Goal: Task Accomplishment & Management: Manage account settings

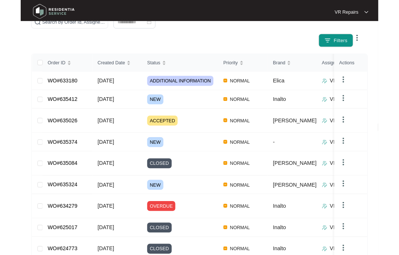
scroll to position [112, 0]
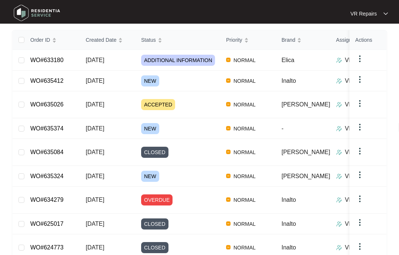
click at [61, 173] on link "WO#635324" at bounding box center [46, 176] width 33 height 6
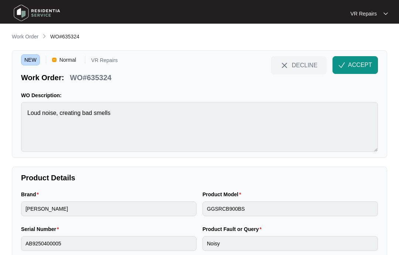
click at [356, 61] on span "ACCEPT" at bounding box center [360, 65] width 24 height 9
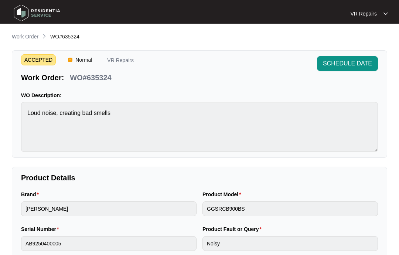
click at [24, 37] on p "Work Order" at bounding box center [25, 36] width 27 height 7
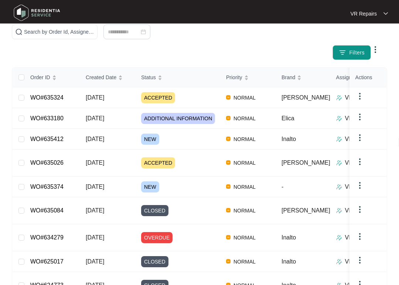
scroll to position [75, 0]
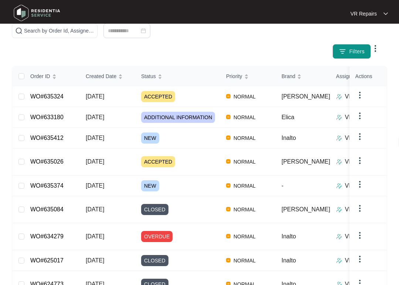
click at [63, 182] on link "WO#635374" at bounding box center [46, 185] width 33 height 6
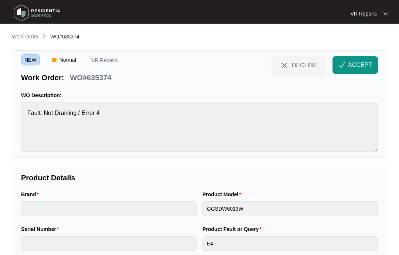
click at [355, 63] on span "ACCEPT" at bounding box center [360, 65] width 24 height 9
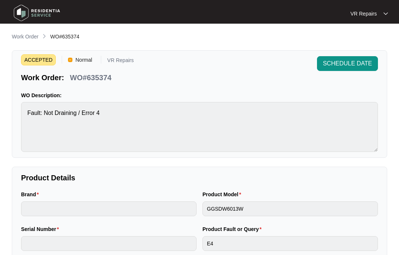
click at [25, 37] on p "Work Order" at bounding box center [25, 36] width 27 height 7
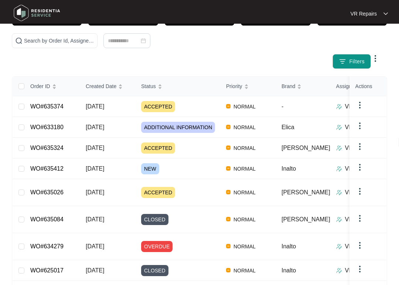
scroll to position [66, 0]
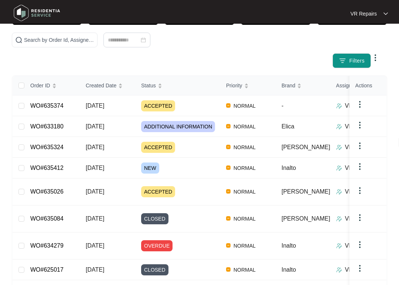
click at [61, 161] on td "WO#635412" at bounding box center [51, 167] width 55 height 21
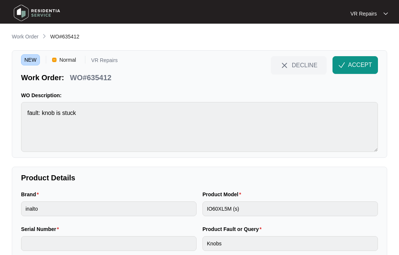
click at [355, 63] on span "ACCEPT" at bounding box center [360, 65] width 24 height 9
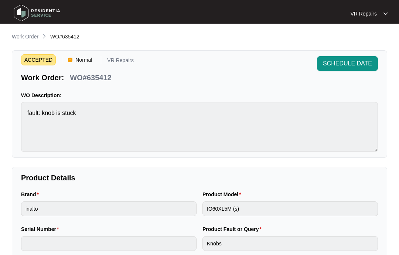
click at [25, 36] on p "Work Order" at bounding box center [25, 36] width 27 height 7
